Goal: Task Accomplishment & Management: Use online tool/utility

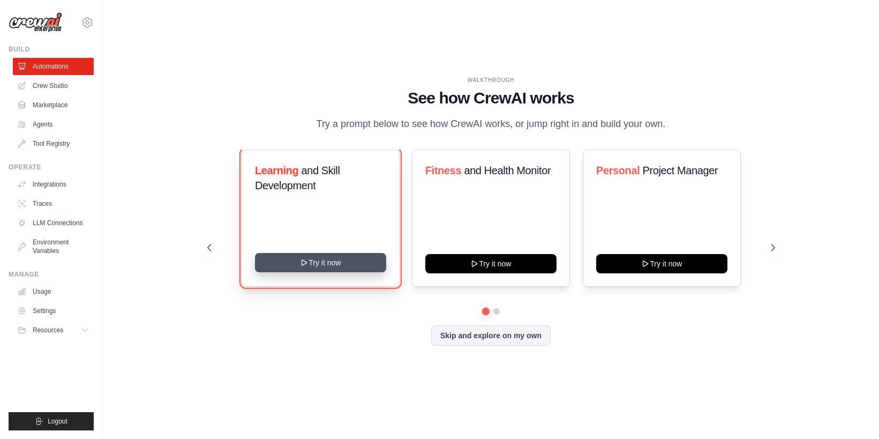
click at [320, 269] on button "Try it now" at bounding box center [320, 262] width 131 height 19
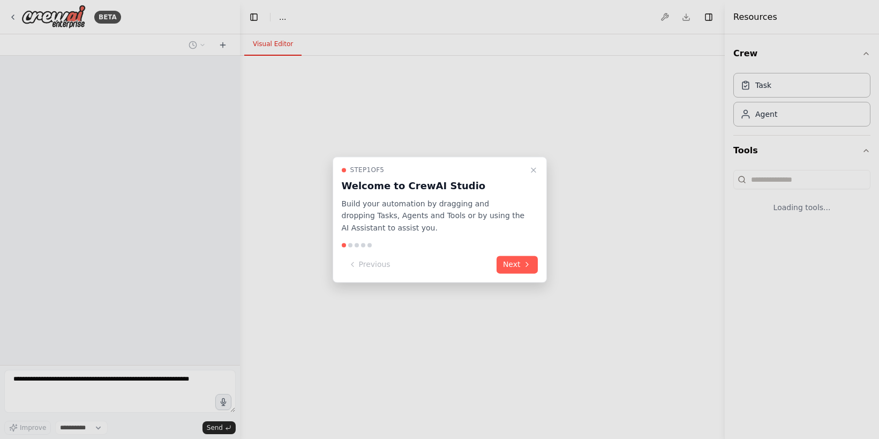
select select "****"
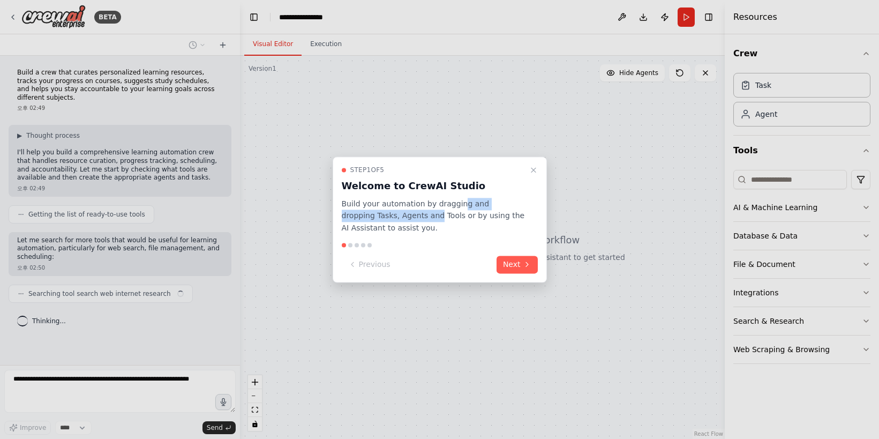
drag, startPoint x: 458, startPoint y: 210, endPoint x: 426, endPoint y: 216, distance: 33.3
click at [402, 212] on p "Build your automation by dragging and dropping Tasks, Agents and Tools or by us…" at bounding box center [433, 216] width 183 height 36
click at [452, 219] on p "Build your automation by dragging and dropping Tasks, Agents and Tools or by us…" at bounding box center [433, 216] width 183 height 36
click at [506, 262] on button "Next" at bounding box center [517, 265] width 41 height 18
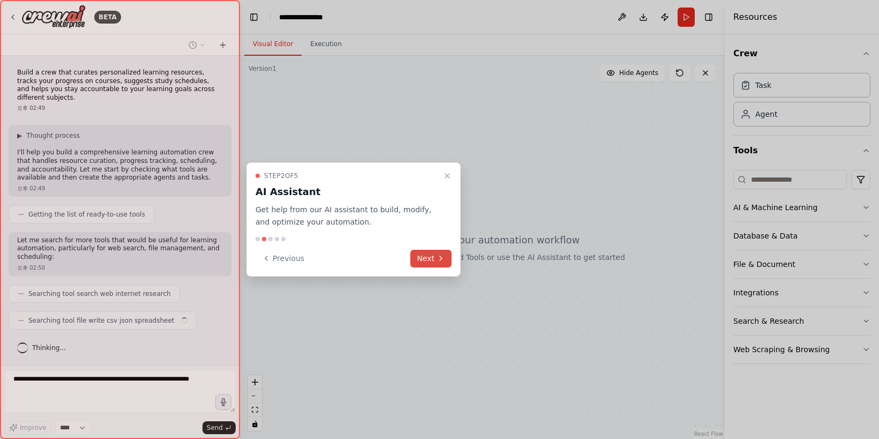
click at [436, 253] on button "Next" at bounding box center [431, 259] width 41 height 18
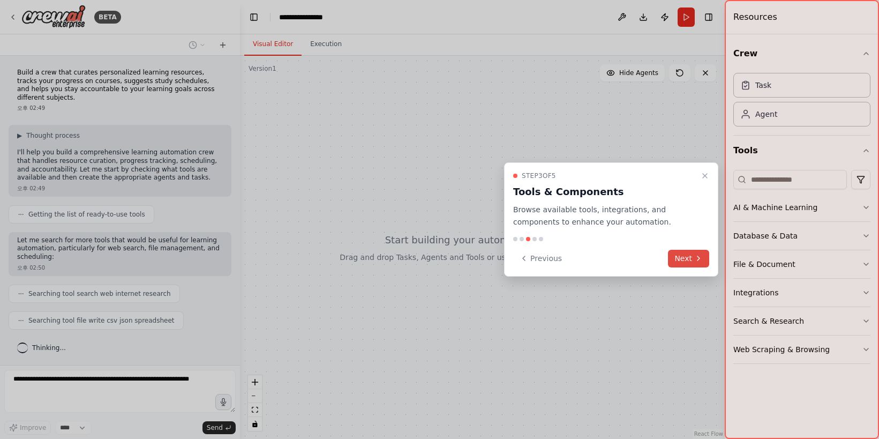
click at [693, 260] on button "Next" at bounding box center [688, 259] width 41 height 18
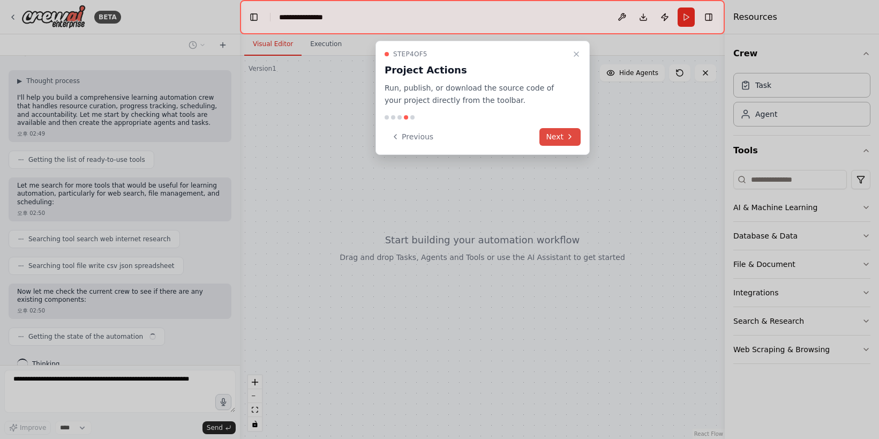
scroll to position [63, 0]
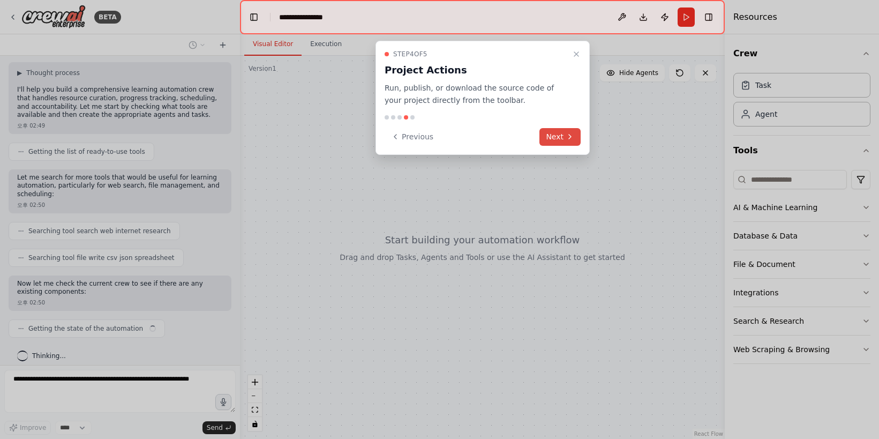
click at [561, 134] on button "Next" at bounding box center [560, 137] width 41 height 18
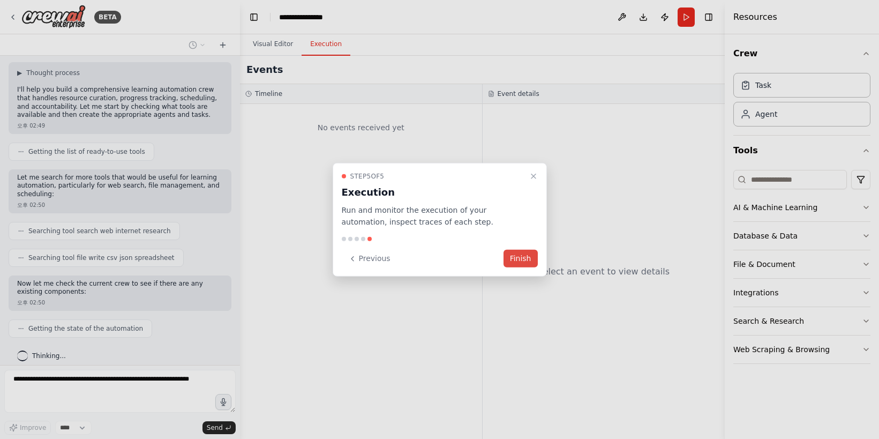
click at [522, 257] on button "Finish" at bounding box center [521, 259] width 34 height 18
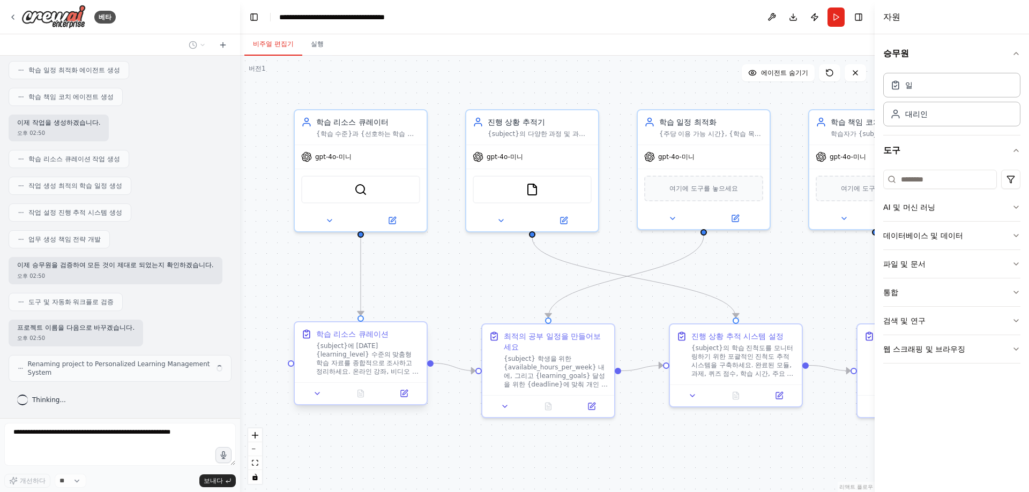
scroll to position [437, 0]
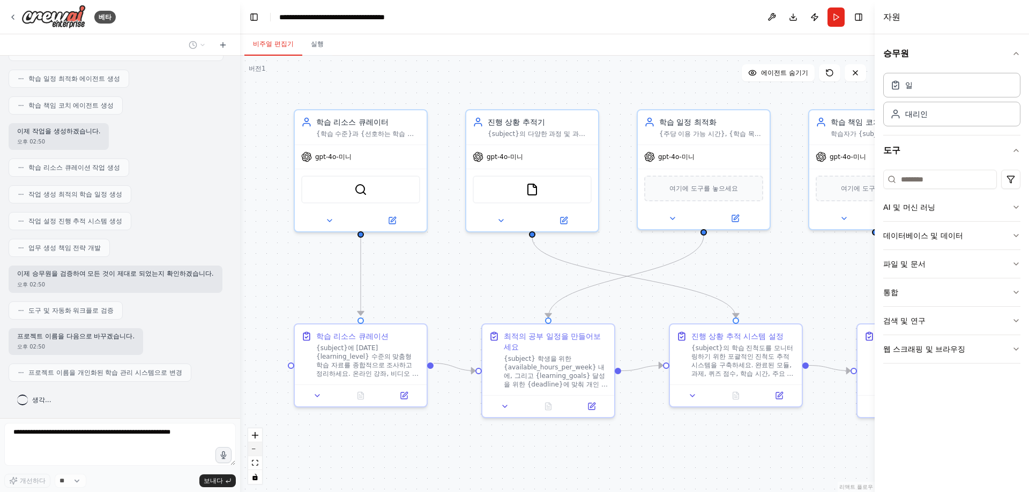
click at [256, 438] on icon "축소하다" at bounding box center [255, 449] width 6 height 1
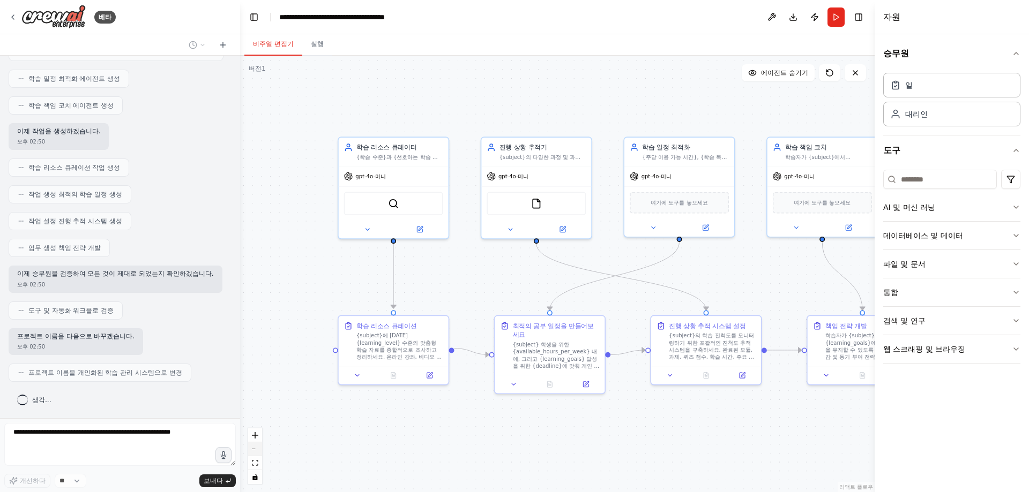
click at [256, 438] on icon "축소하다" at bounding box center [255, 449] width 6 height 1
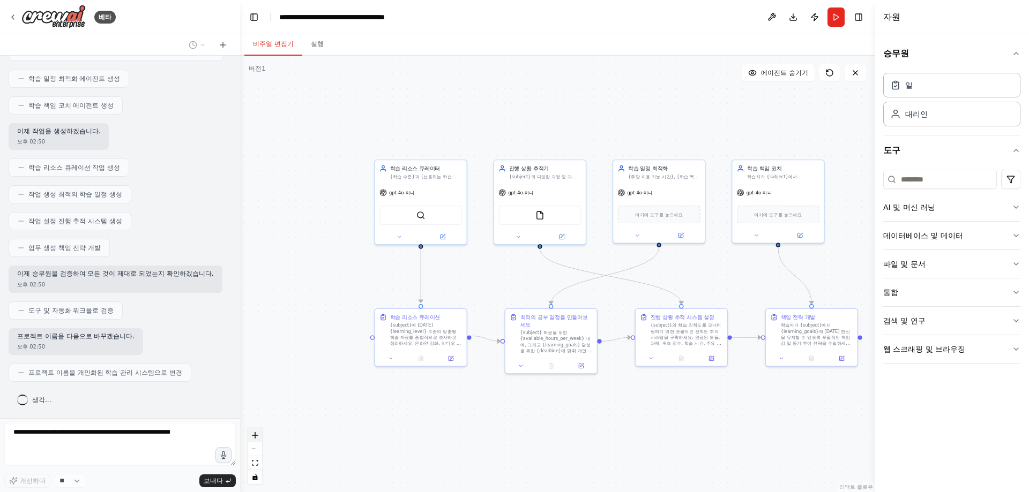
click at [257, 436] on icon "확대하다" at bounding box center [255, 435] width 6 height 6
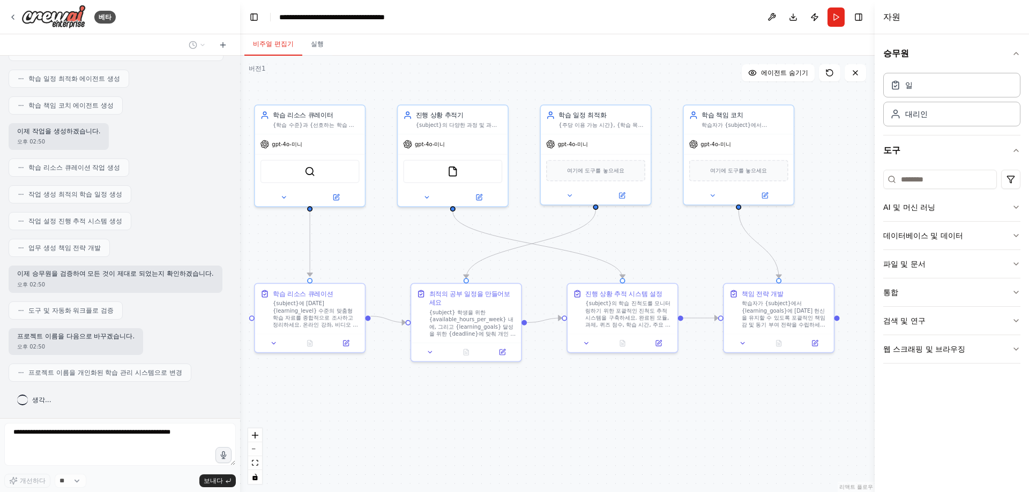
drag, startPoint x: 795, startPoint y: 416, endPoint x: 731, endPoint y: 380, distance: 73.7
click at [731, 380] on div ".deletable-edge-delete-btn { width: 20px; height: 20px; border: 0px solid #ffff…" at bounding box center [557, 274] width 635 height 437
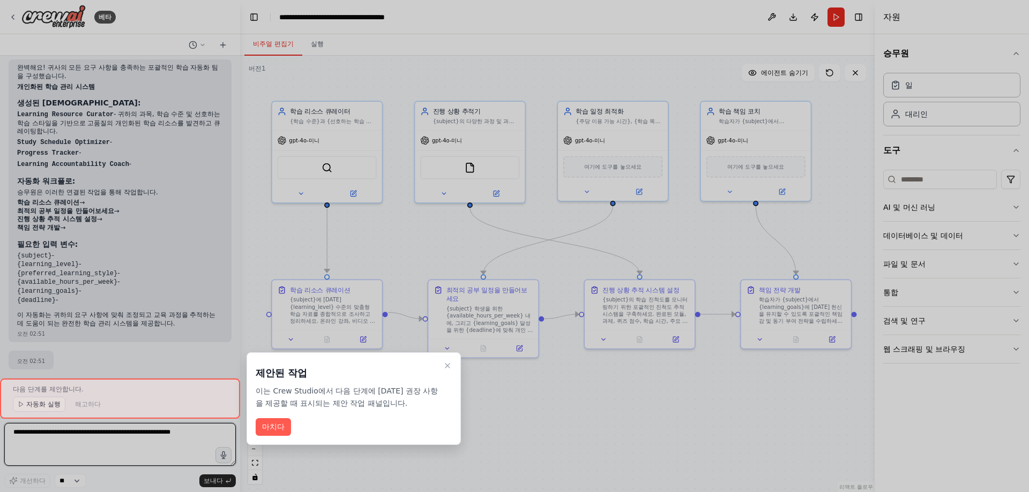
scroll to position [768, 0]
click at [267, 426] on font "마치다" at bounding box center [273, 427] width 23 height 9
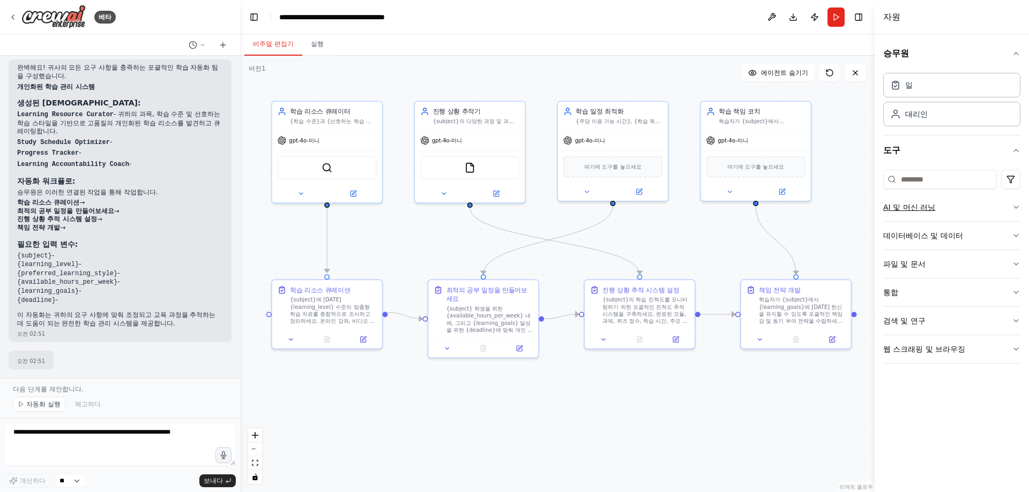
click at [879, 211] on font "AI 및 머신 러닝" at bounding box center [909, 207] width 52 height 9
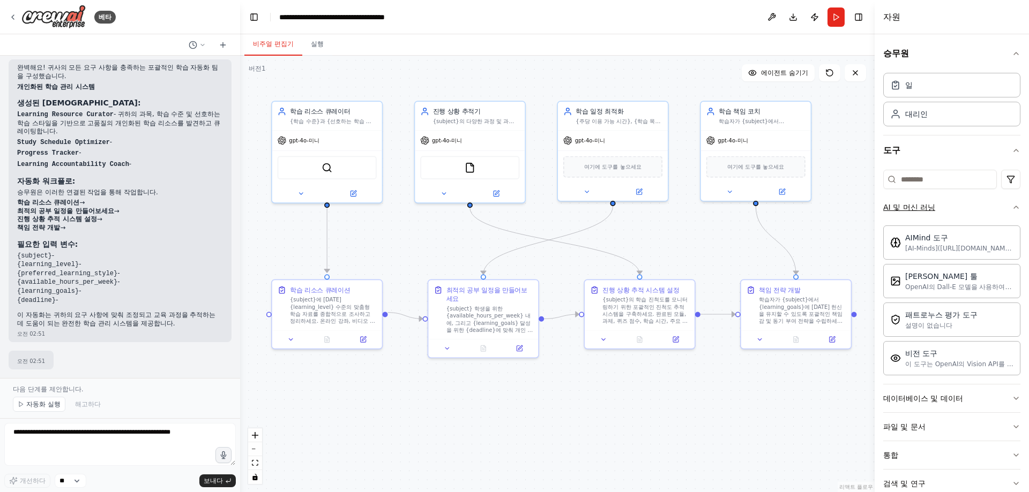
click at [879, 206] on font "AI 및 머신 러닝" at bounding box center [909, 207] width 52 height 9
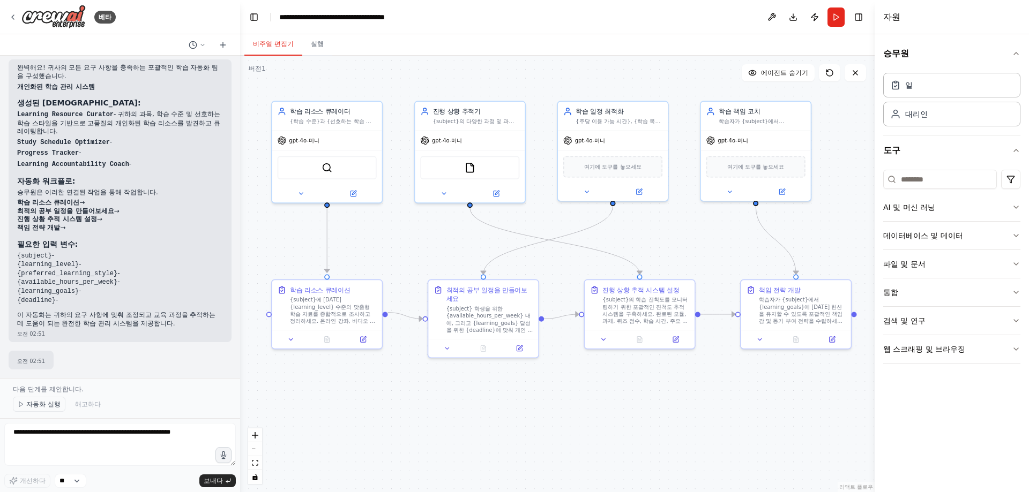
click at [51, 401] on font "자동화 실행" at bounding box center [43, 405] width 34 height 8
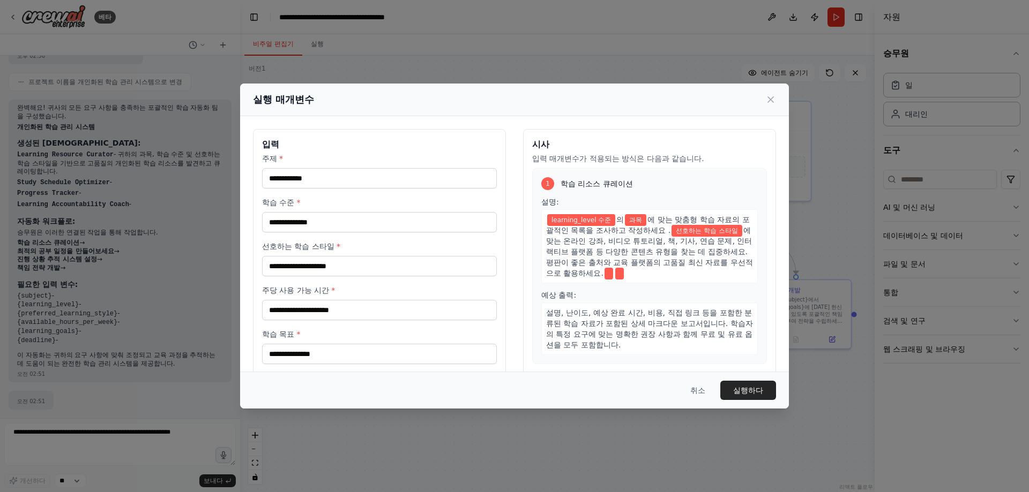
click at [637, 247] on div "learning_level 수준 의 과목 에 맞는 맞춤형 학습 자료의 포괄적인 목록을 조사하고 작성하세요 . 선호하는 학습 스타일 에 맞는 온…" at bounding box center [649, 247] width 217 height 74
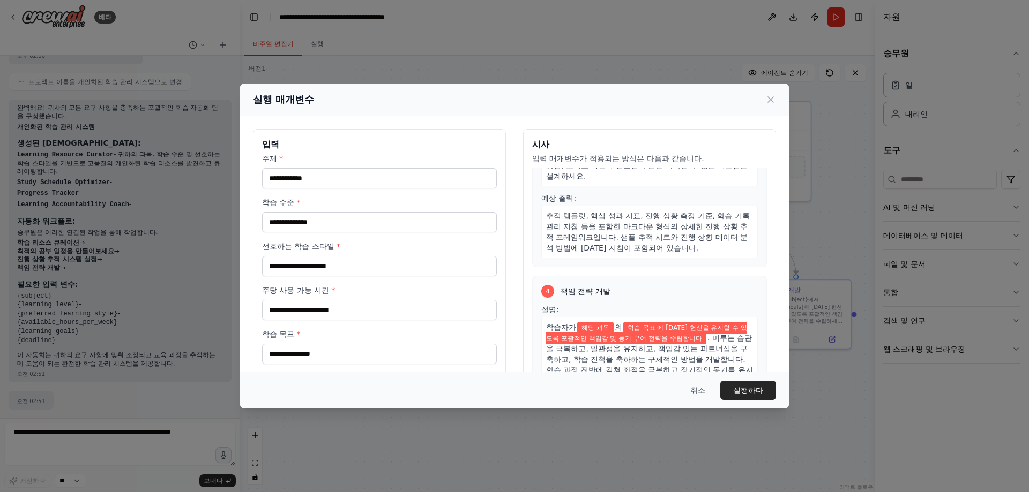
scroll to position [536, 0]
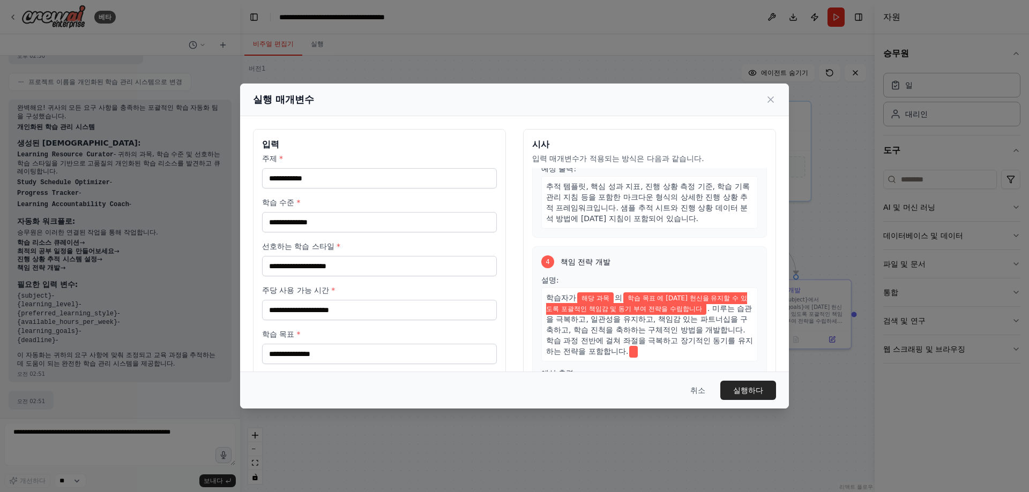
click at [600, 303] on span "학습 목표 에 대한 헌신을 유지할 수 있도록 포괄적인 책임감 및 동기 부여 전략을 수립합니다" at bounding box center [646, 304] width 201 height 23
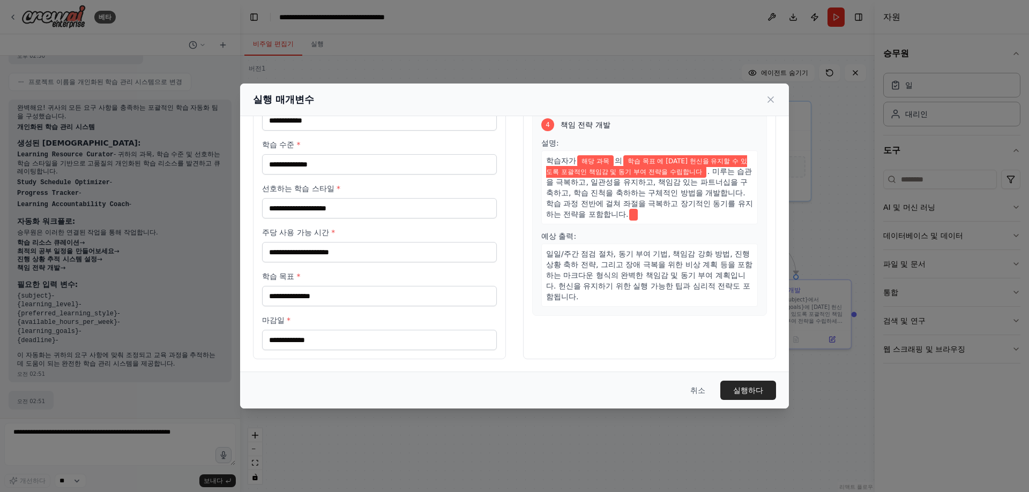
scroll to position [58, 0]
drag, startPoint x: 732, startPoint y: 380, endPoint x: 736, endPoint y: 390, distance: 10.6
click at [733, 381] on div "취소 실행하다" at bounding box center [514, 390] width 549 height 37
click at [737, 391] on font "실행하다" at bounding box center [748, 390] width 30 height 9
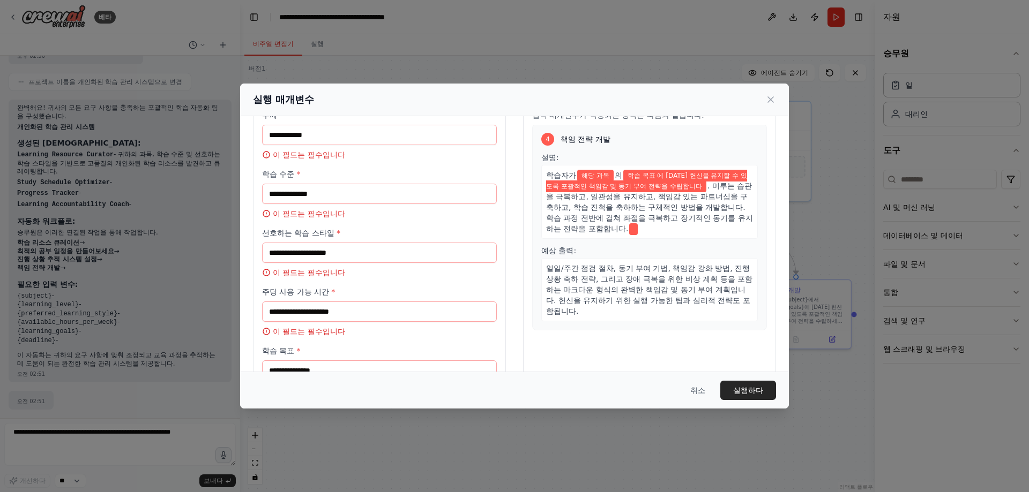
scroll to position [0, 0]
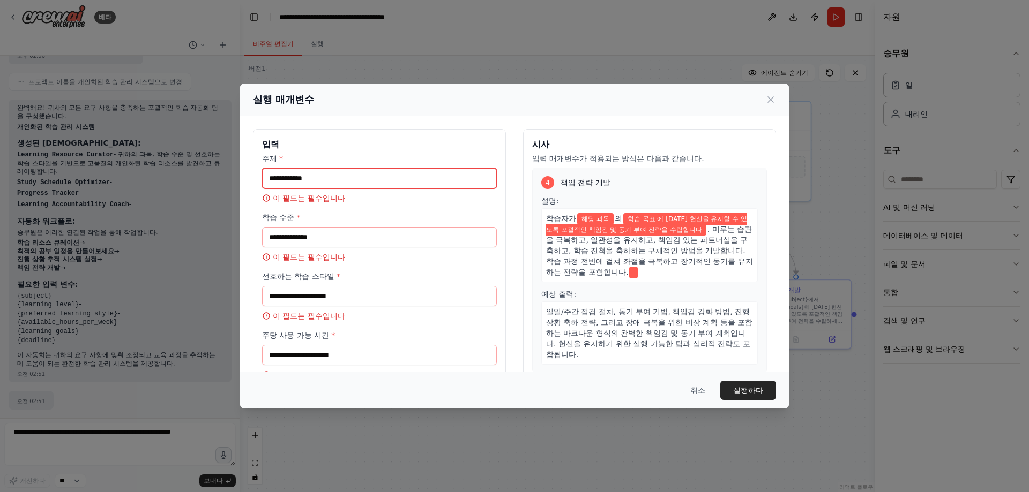
click at [342, 178] on input "주제 *" at bounding box center [379, 178] width 235 height 20
click at [374, 180] on input "주제 *" at bounding box center [379, 178] width 235 height 20
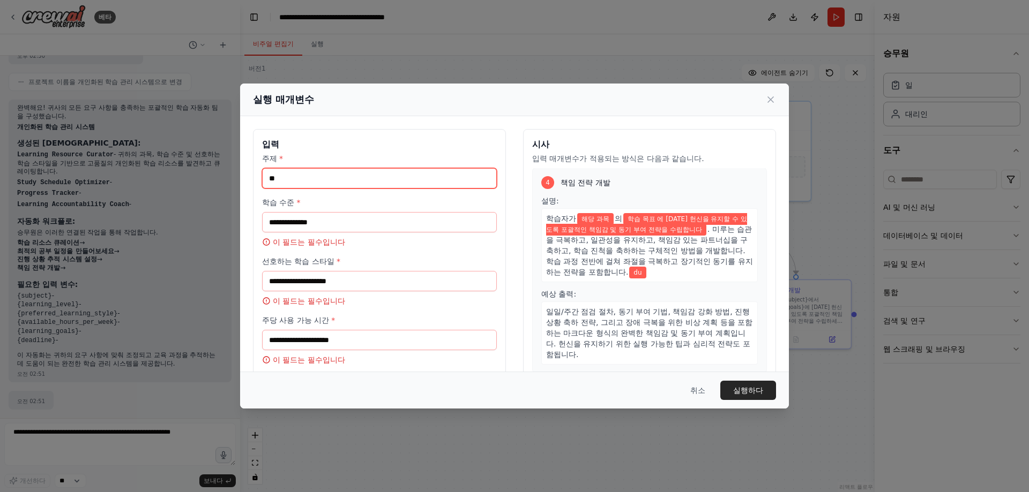
type input "*"
type input "******"
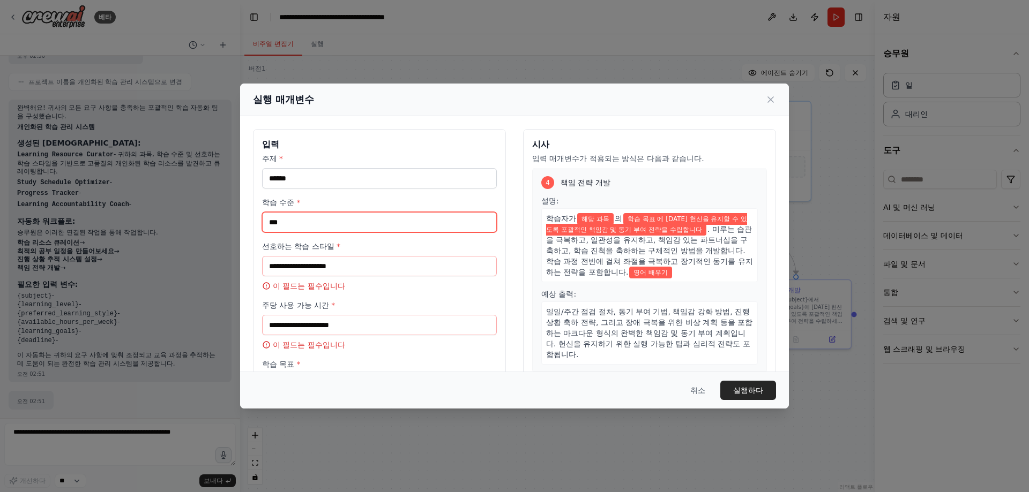
scroll to position [626, 0]
type input "******"
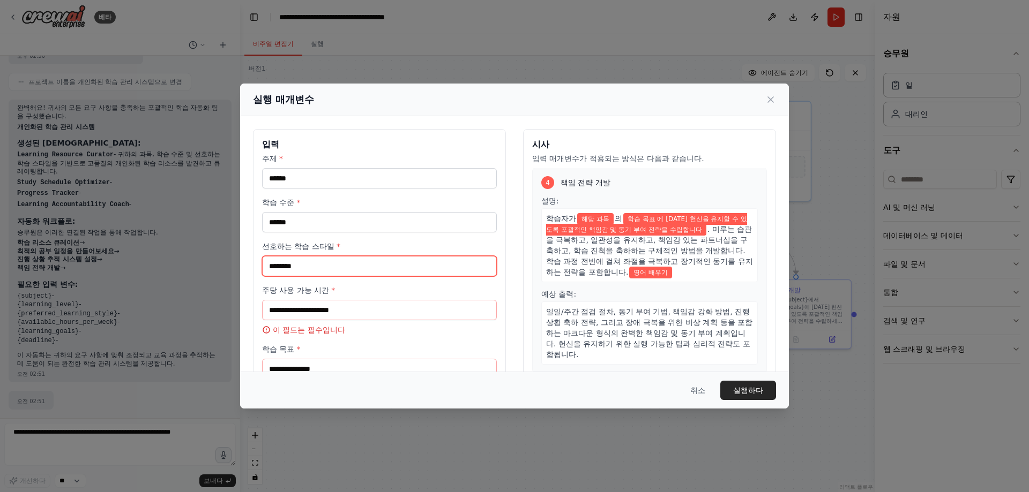
type input "********"
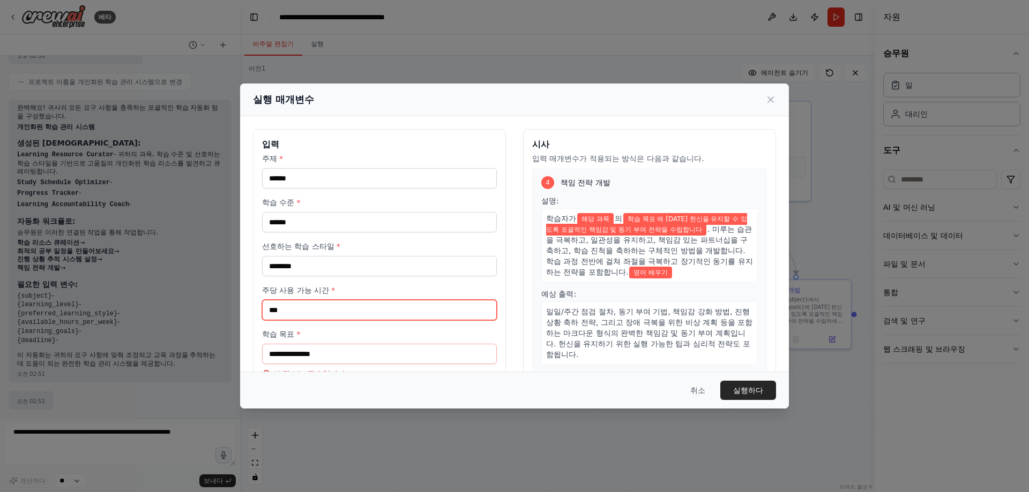
type input "***"
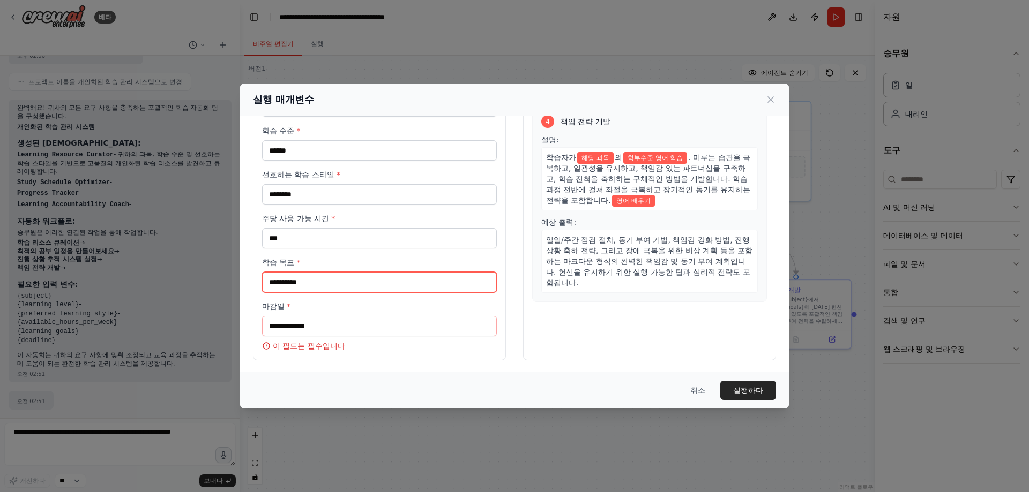
scroll to position [73, 0]
type input "**********"
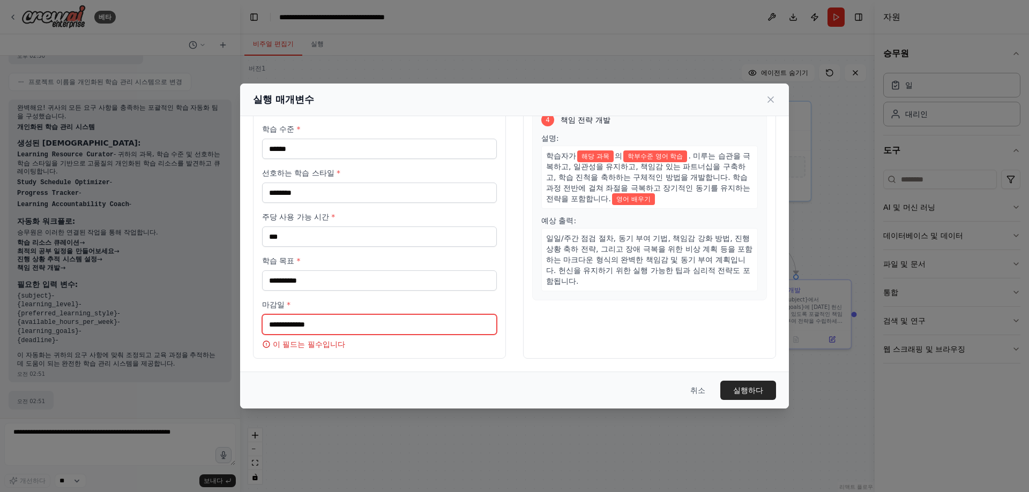
click at [348, 324] on input "마감일 *" at bounding box center [379, 325] width 235 height 20
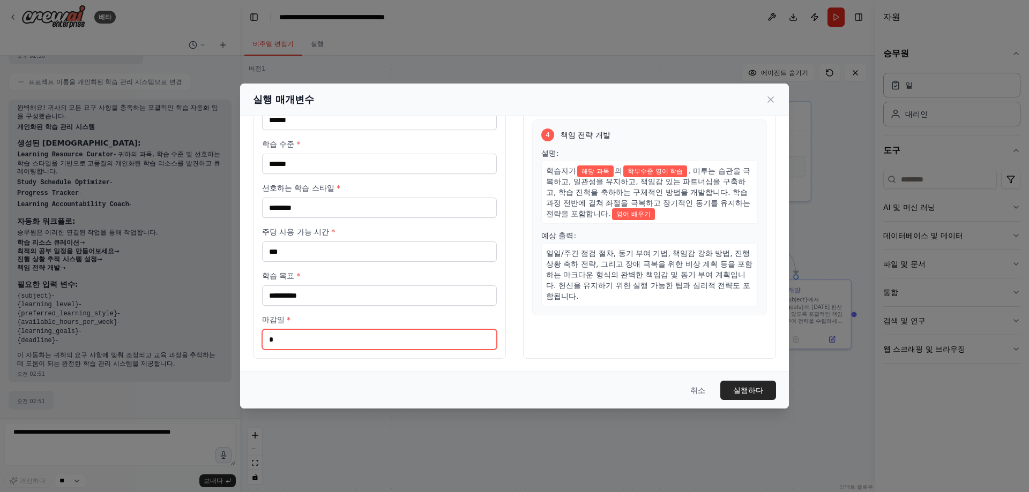
scroll to position [58, 0]
type input "**"
click at [764, 400] on div "취소 실행하다" at bounding box center [514, 390] width 549 height 37
click at [758, 394] on font "실행하다" at bounding box center [748, 390] width 30 height 9
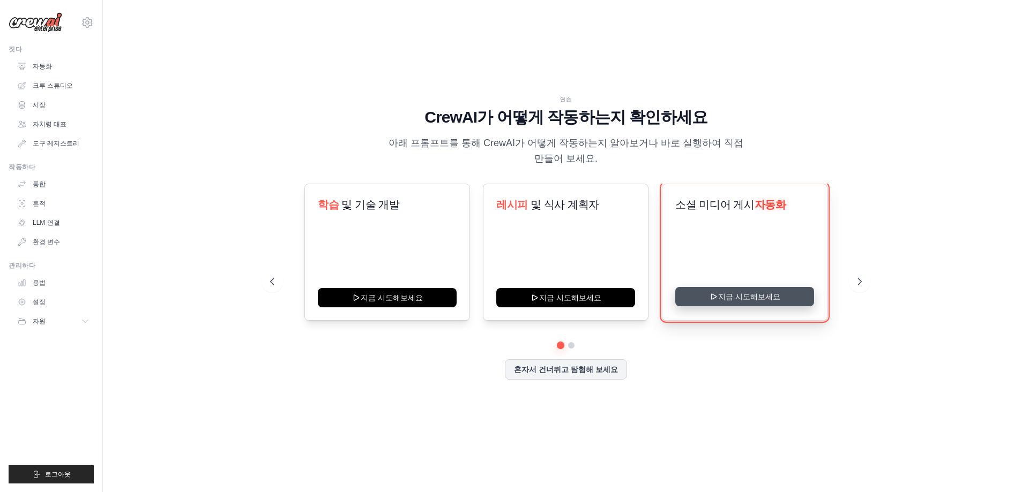
click at [721, 297] on button "지금 시도해보세요" at bounding box center [744, 296] width 139 height 19
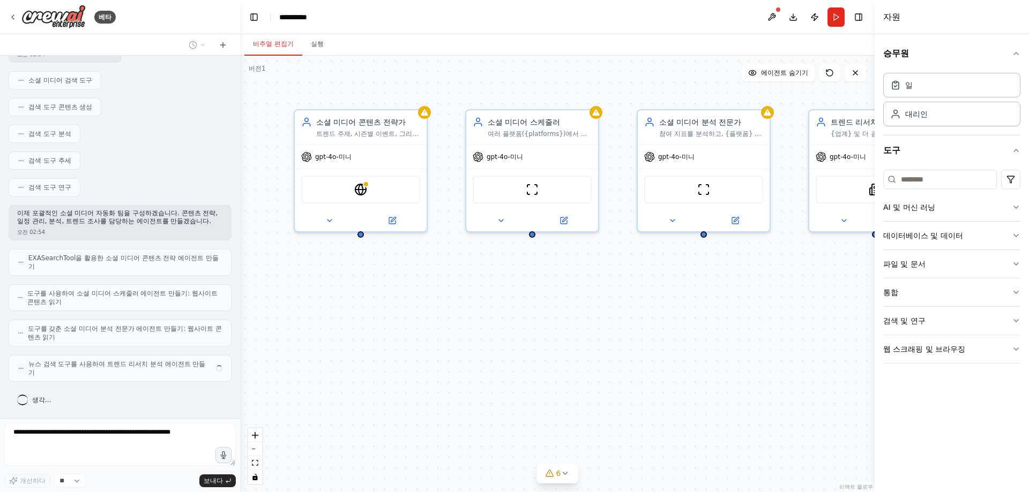
scroll to position [179, 0]
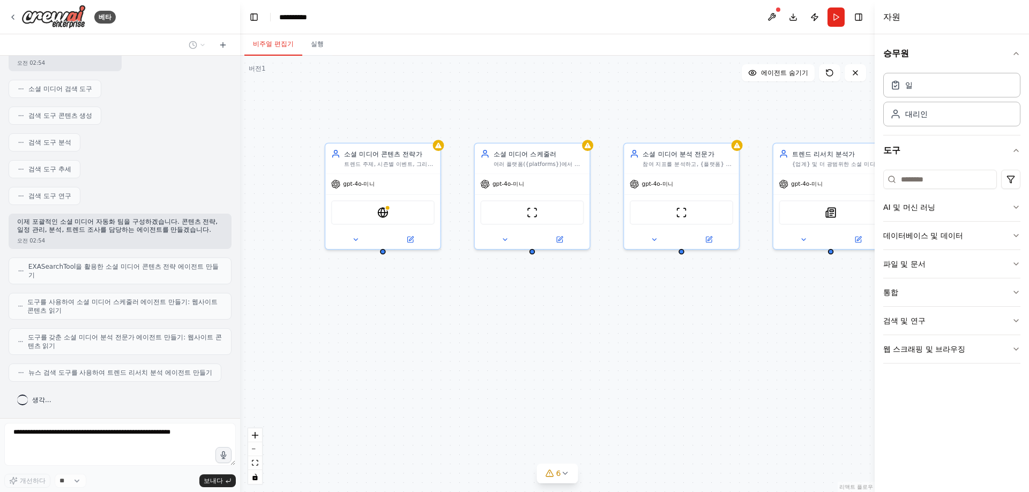
drag, startPoint x: 755, startPoint y: 298, endPoint x: 728, endPoint y: 311, distance: 30.0
click at [728, 311] on div "소셜 미디어 콘텐츠 전략가 트렌드 주제, 시즌별 이벤트, 그리고 잠재고객의 관심사를 기반으로 {업계}에 대한 매력적인 소셜 미디어 콘텐츠 아이…" at bounding box center [557, 274] width 635 height 437
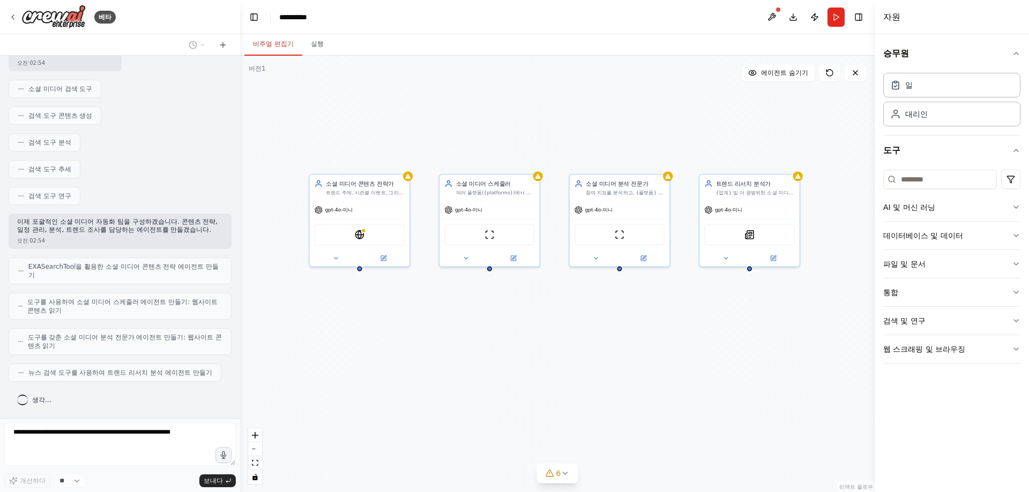
drag, startPoint x: 728, startPoint y: 311, endPoint x: 658, endPoint y: 320, distance: 70.3
click at [658, 320] on div "소셜 미디어 콘텐츠 전략가 트렌드 주제, 시즌별 이벤트, 그리고 잠재고객의 관심사를 기반으로 {업계}에 대한 매력적인 소셜 미디어 콘텐츠 아이…" at bounding box center [557, 274] width 635 height 437
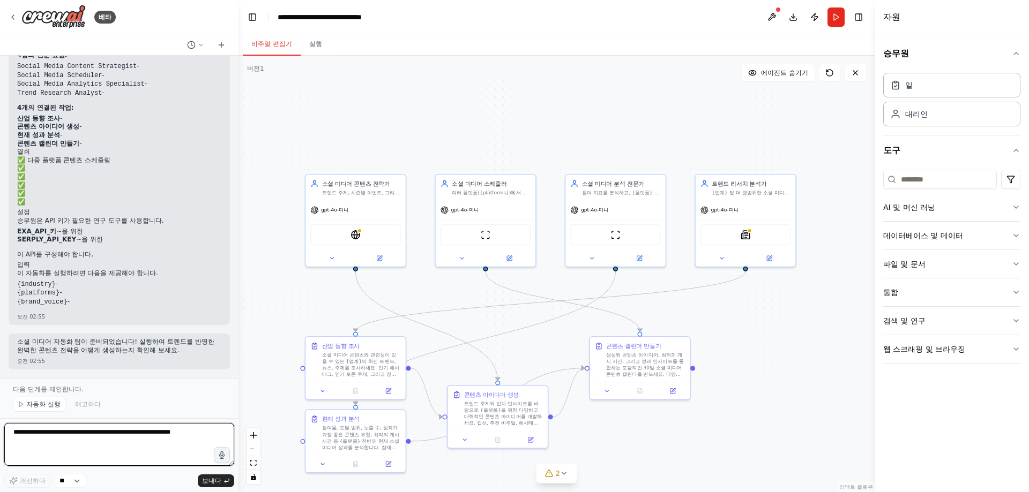
scroll to position [817, 0]
drag, startPoint x: 237, startPoint y: 311, endPoint x: 243, endPoint y: 328, distance: 17.6
click at [243, 328] on div "베타 여러 플랫폼에서 소셜 미디어 콘텐츠를 일정에 맞춰 게시하고, 참여 지표를 분석하고, 최적의 게시 시간을 제안하고, 업계의 트렌드 주제에 …" at bounding box center [514, 246] width 1029 height 492
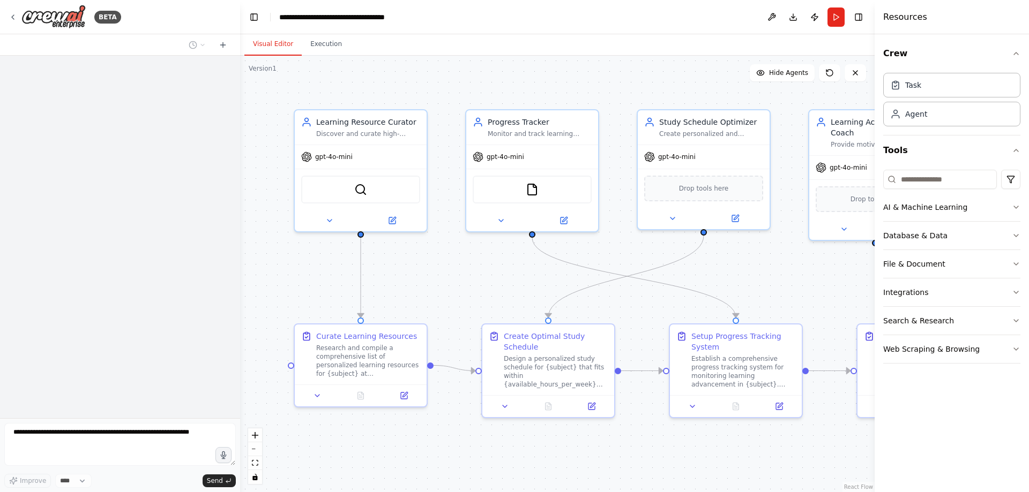
scroll to position [428, 0]
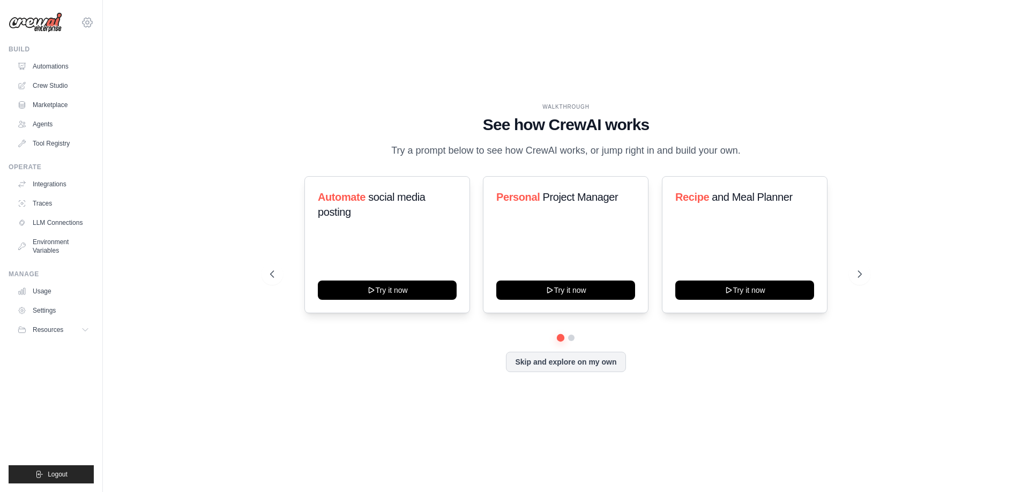
click at [89, 25] on icon at bounding box center [87, 22] width 13 height 13
click at [265, 77] on div "WALKTHROUGH See how [PERSON_NAME] works Try a prompt below to see how [PERSON_N…" at bounding box center [566, 246] width 892 height 471
click at [758, 44] on div "WALKTHROUGH See how [PERSON_NAME] works Try a prompt below to see how [PERSON_N…" at bounding box center [566, 246] width 892 height 471
